Goal: Task Accomplishment & Management: Manage account settings

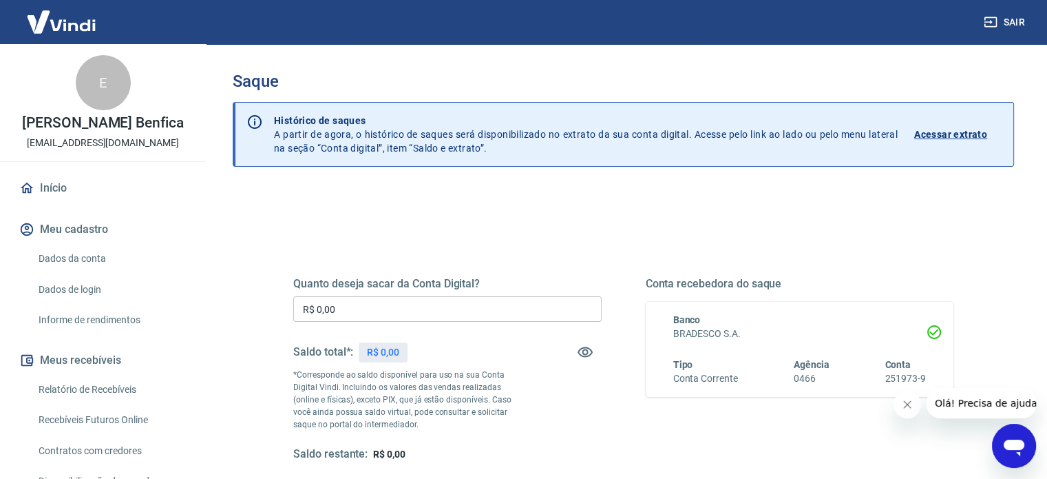
drag, startPoint x: 379, startPoint y: 349, endPoint x: 426, endPoint y: 355, distance: 47.8
click at [413, 355] on div "Saldo total*: R$ 0,00" at bounding box center [447, 351] width 308 height 33
click at [448, 356] on div "Saldo total*: R$ 0,00" at bounding box center [447, 351] width 308 height 33
click at [472, 338] on div "Saldo total*: R$ 0,00" at bounding box center [447, 351] width 308 height 33
